Goal: Information Seeking & Learning: Learn about a topic

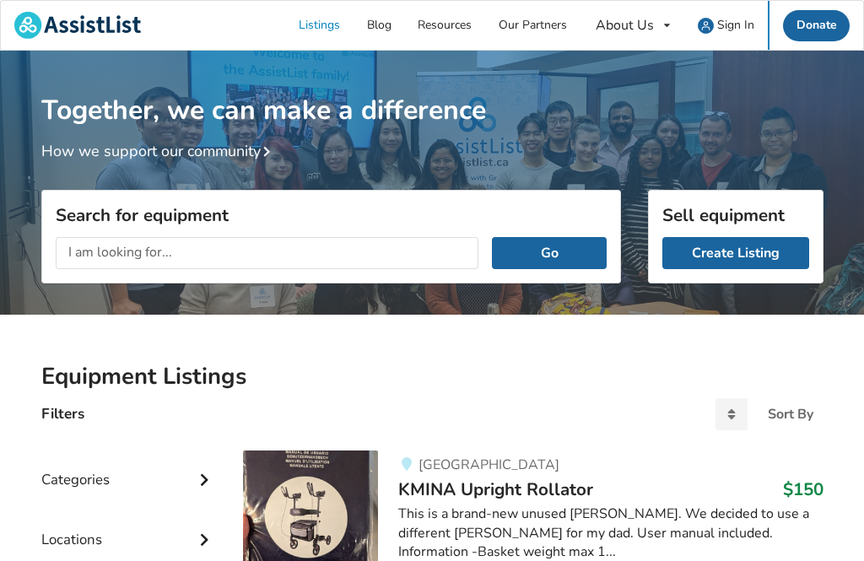
click at [653, 32] on div "About Us" at bounding box center [625, 25] width 58 height 13
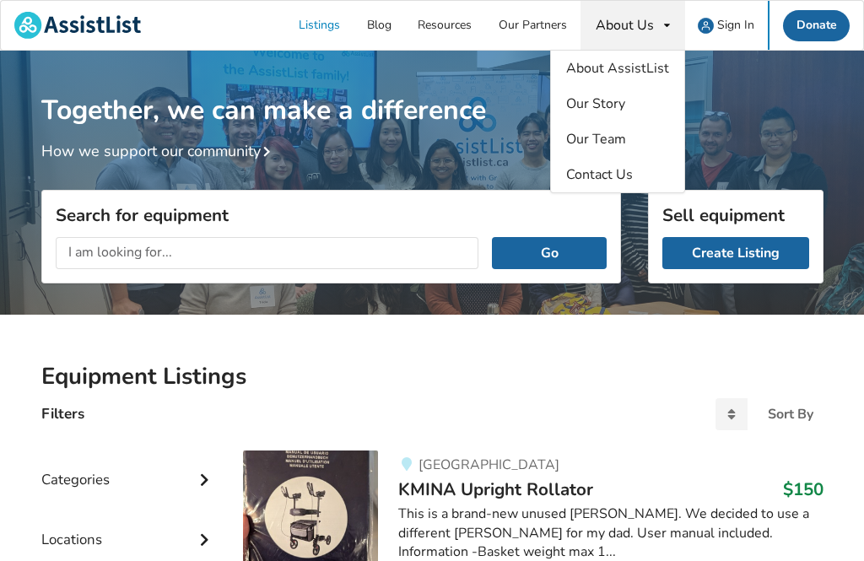
click at [661, 28] on div "About Us About AssistList Our Story Our Team Contact Us" at bounding box center [632, 25] width 105 height 49
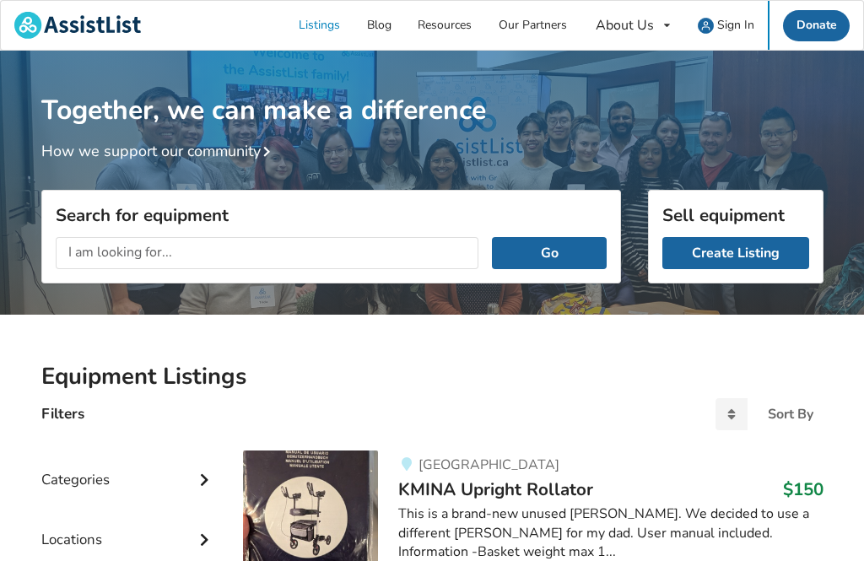
click at [543, 31] on link "Our Partners" at bounding box center [532, 25] width 95 height 49
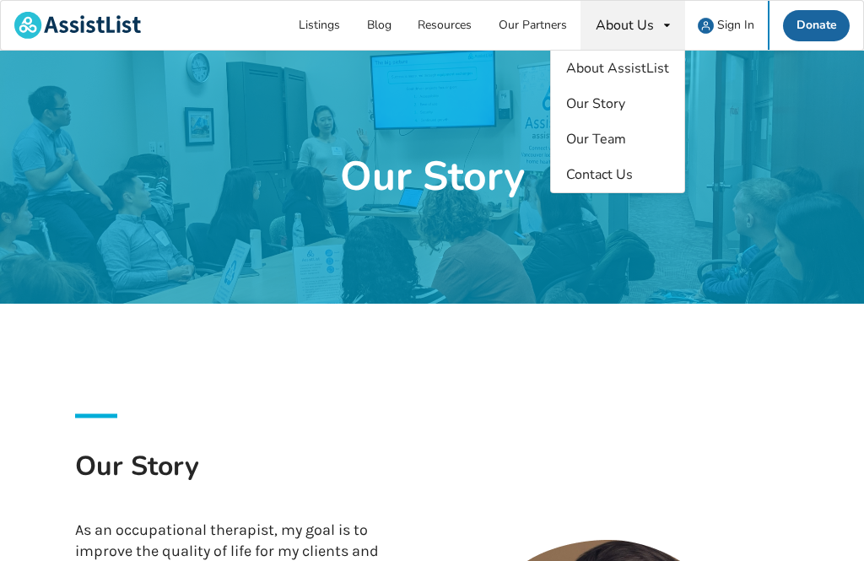
click at [635, 38] on div "About Us About AssistList Our Story Our Team Contact Us" at bounding box center [632, 25] width 105 height 49
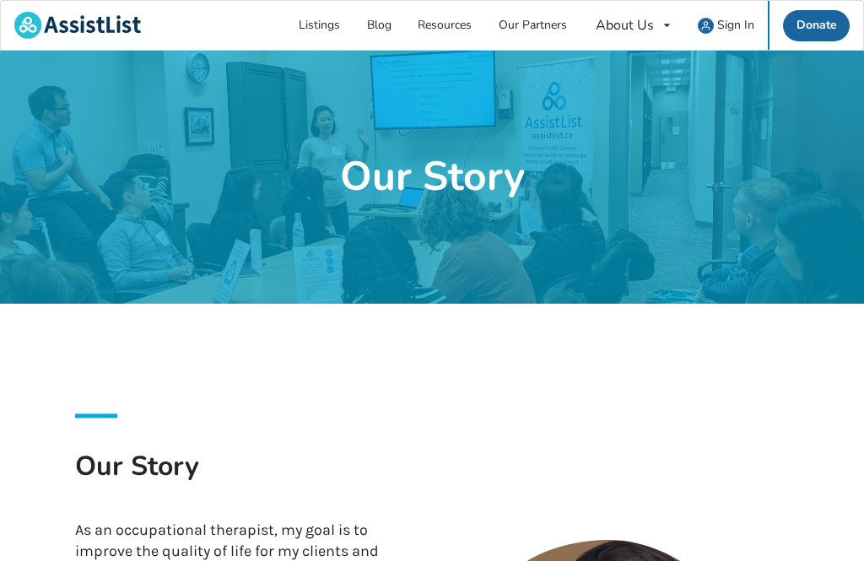
click at [317, 25] on link "Listings" at bounding box center [320, 25] width 68 height 49
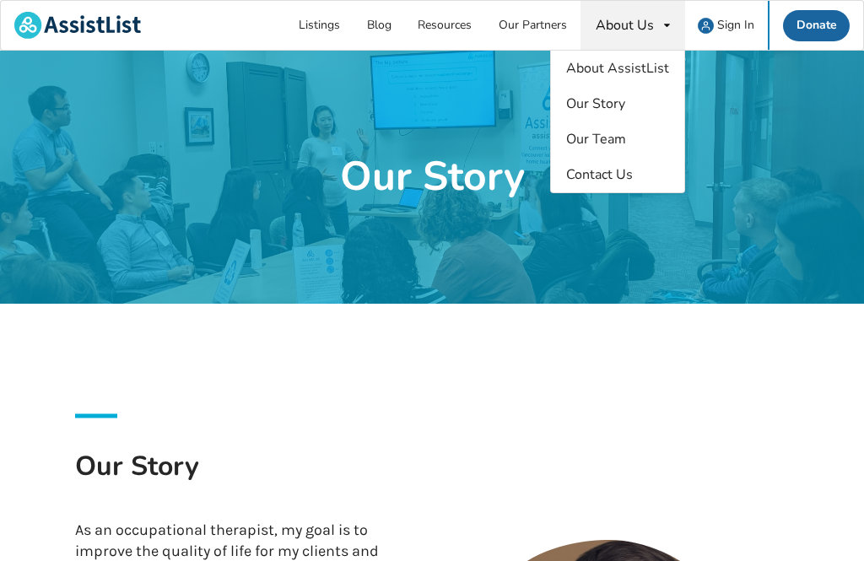
click at [626, 133] on span "Our Team" at bounding box center [596, 139] width 60 height 19
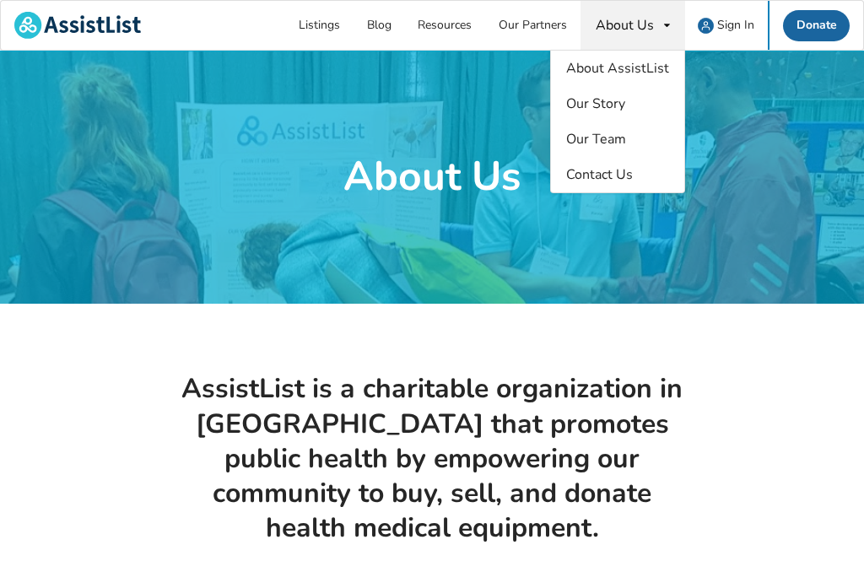
click at [548, 25] on link "Our Partners" at bounding box center [532, 25] width 95 height 49
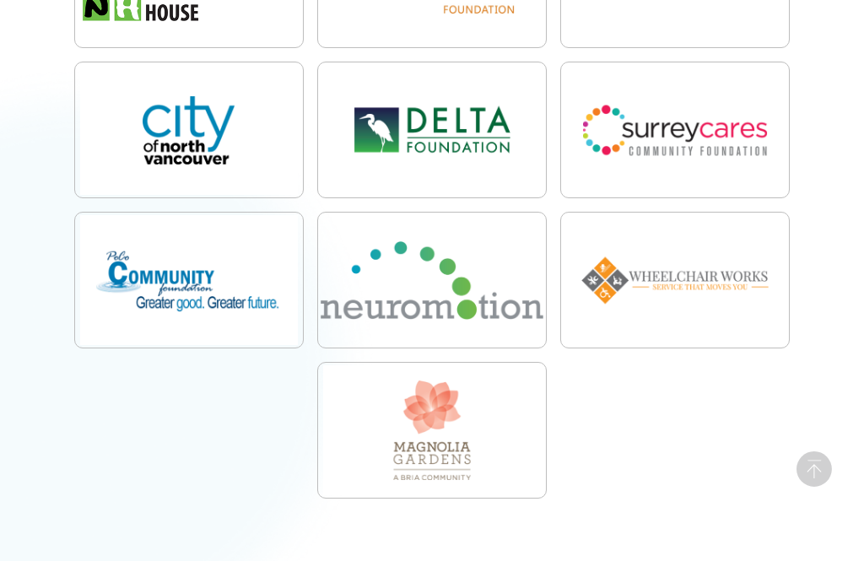
scroll to position [877, 0]
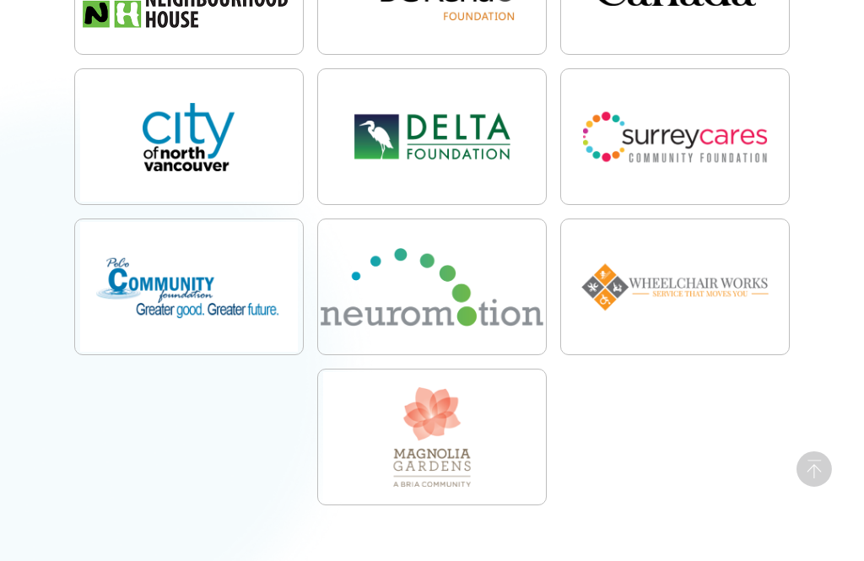
click at [721, 280] on img at bounding box center [675, 286] width 228 height 135
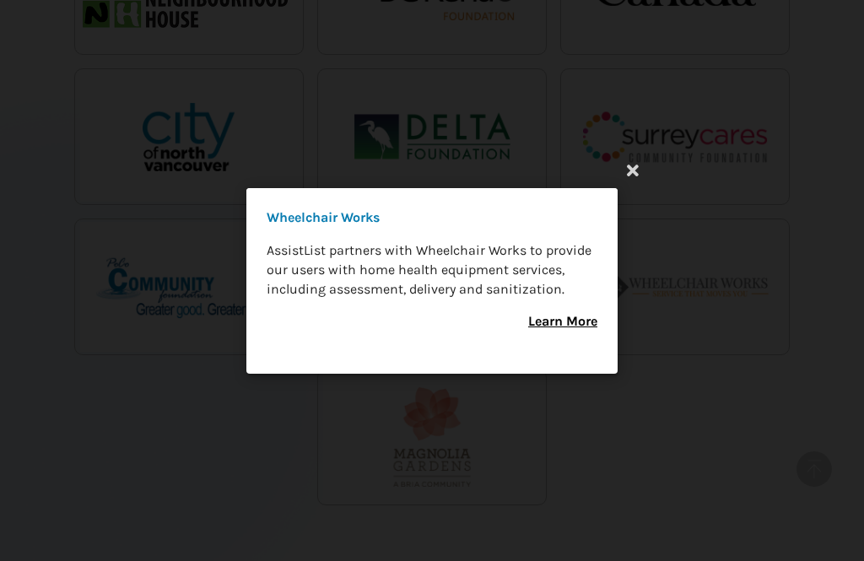
click at [860, 560] on div "Wheelchair Works AssistList partners with Wheelchair Works to provide our users…" at bounding box center [432, 280] width 864 height 561
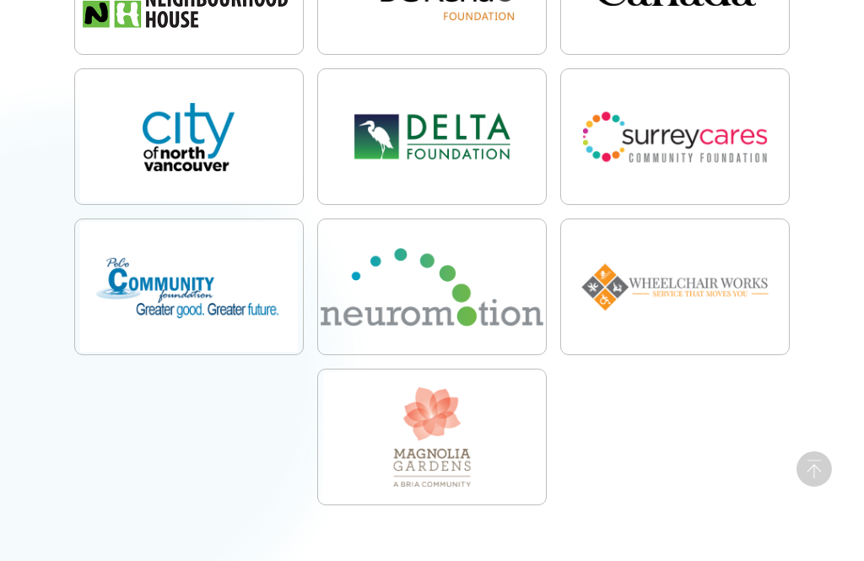
scroll to position [931, 0]
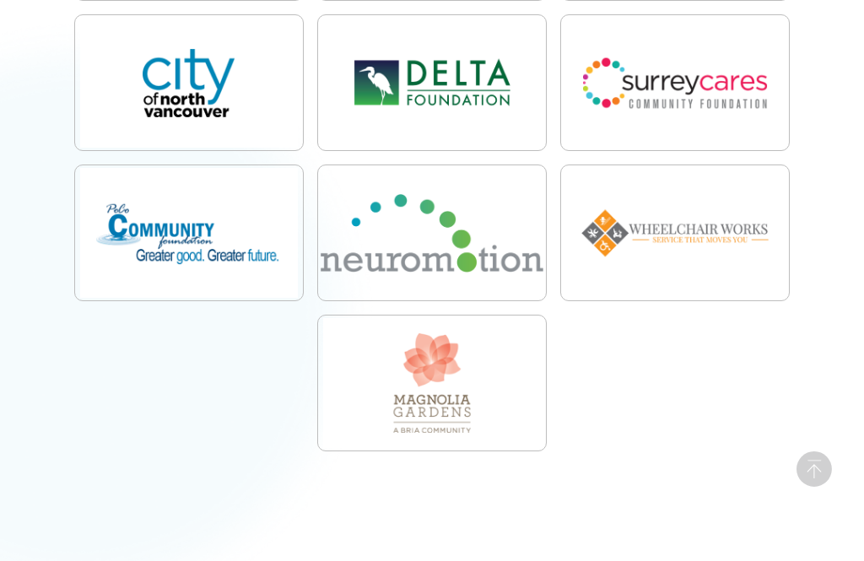
click at [725, 251] on img at bounding box center [675, 232] width 228 height 135
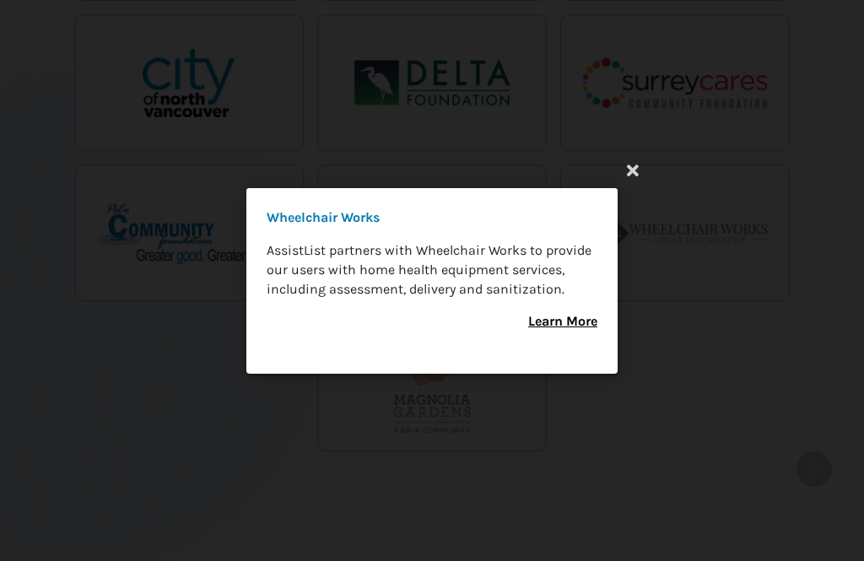
click at [624, 174] on icon at bounding box center [633, 169] width 30 height 30
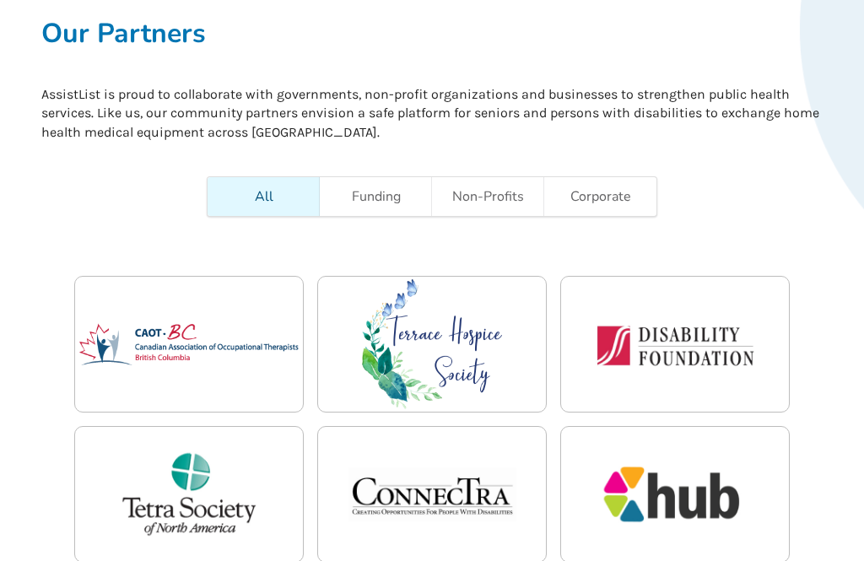
scroll to position [0, 0]
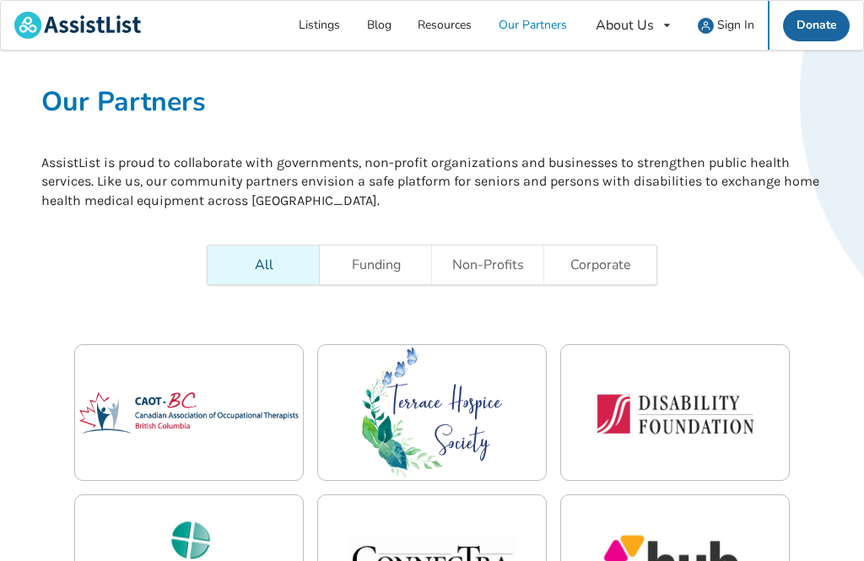
click at [714, 423] on img at bounding box center [675, 412] width 228 height 135
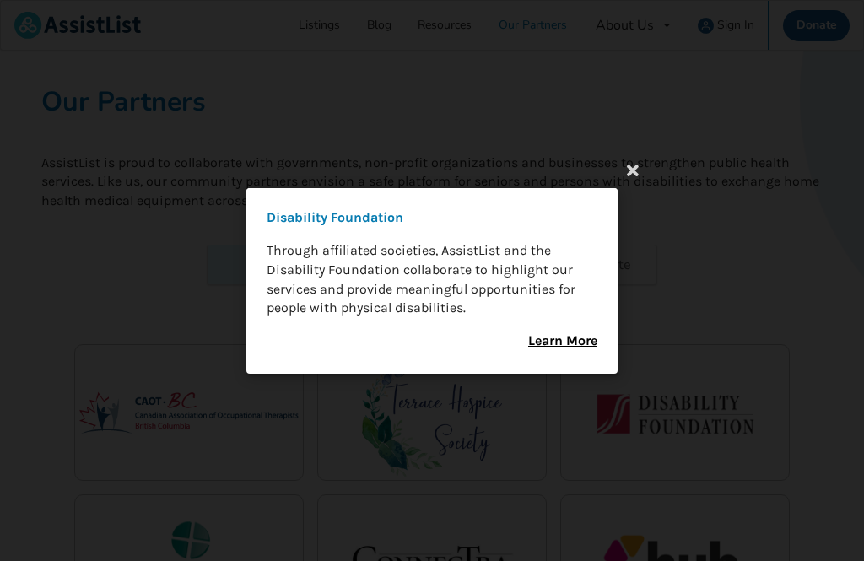
click at [624, 175] on icon at bounding box center [633, 169] width 30 height 30
